Goal: Task Accomplishment & Management: Manage account settings

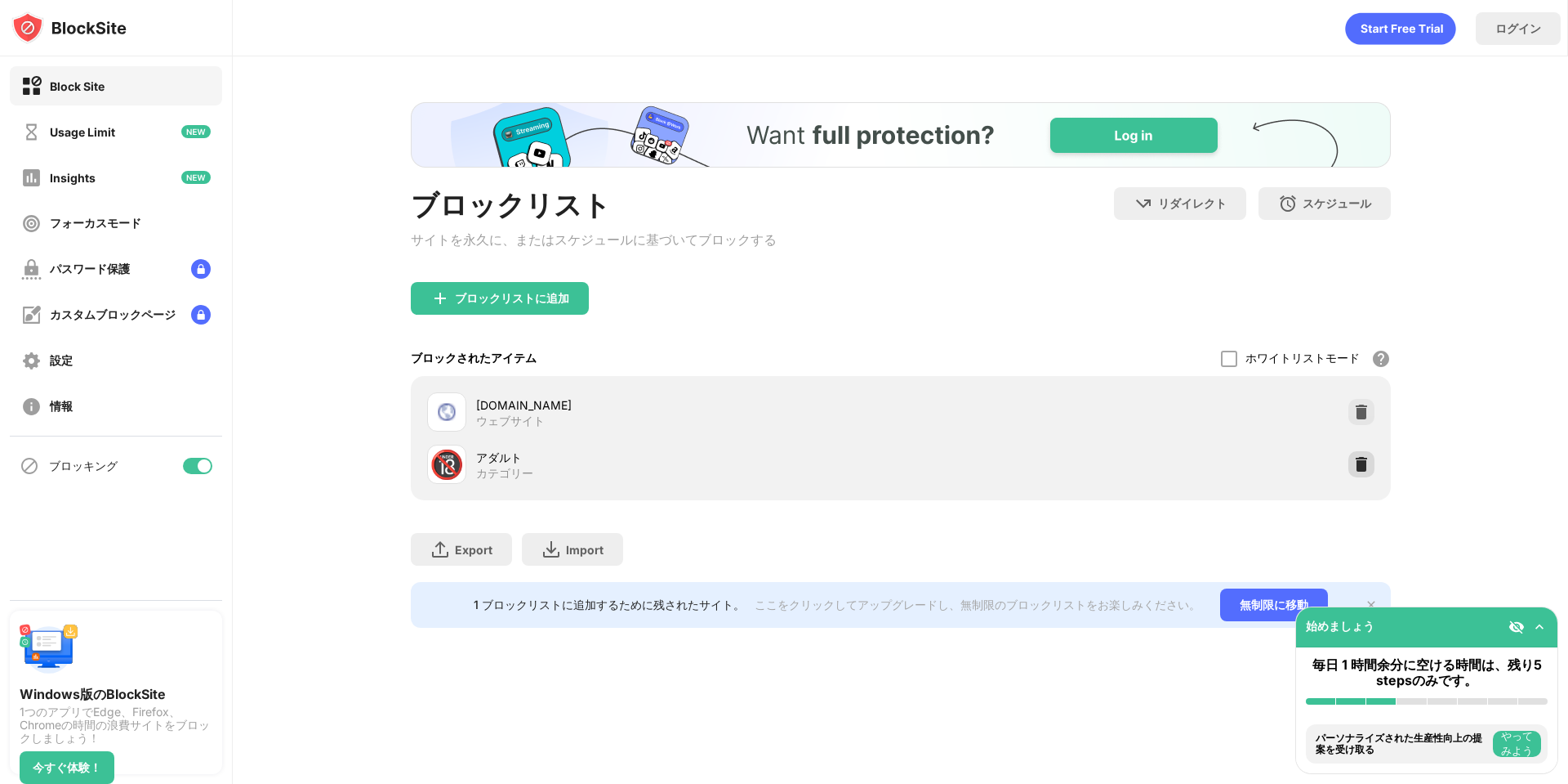
click at [1360, 471] on img at bounding box center [1362, 465] width 17 height 17
